Goal: Task Accomplishment & Management: Complete application form

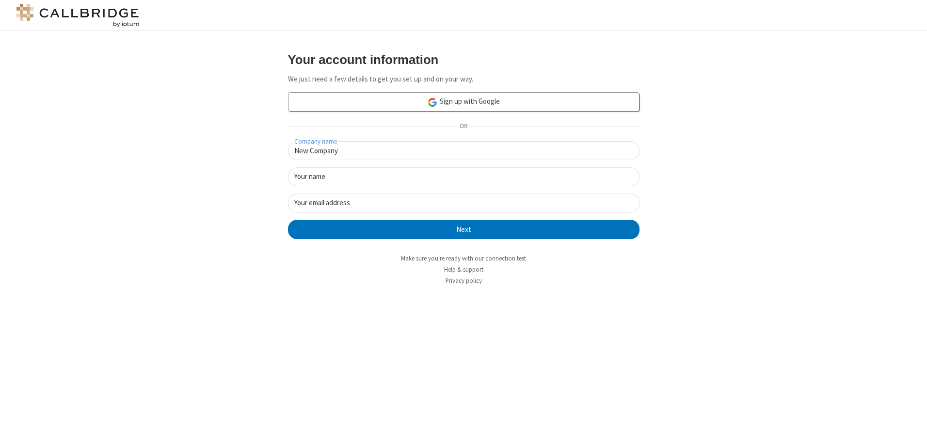
type input "New Company"
type input "New User"
type input "[EMAIL_ADDRESS][DOMAIN_NAME]"
click button "Next" at bounding box center [464, 229] width 352 height 19
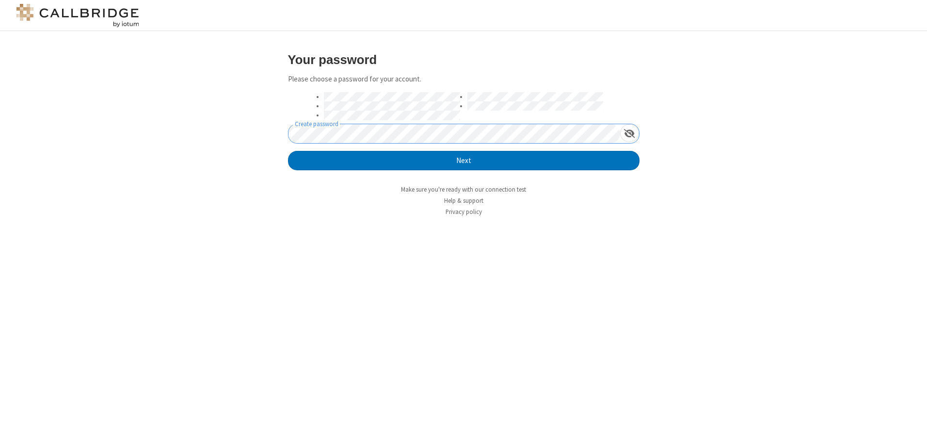
click button "Next" at bounding box center [464, 160] width 352 height 19
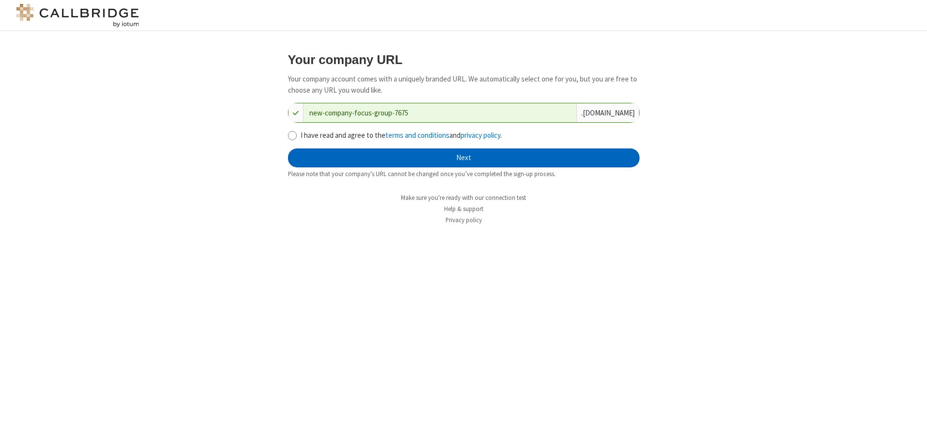
click at [464, 158] on button "Next" at bounding box center [464, 157] width 352 height 19
